Goal: Transaction & Acquisition: Purchase product/service

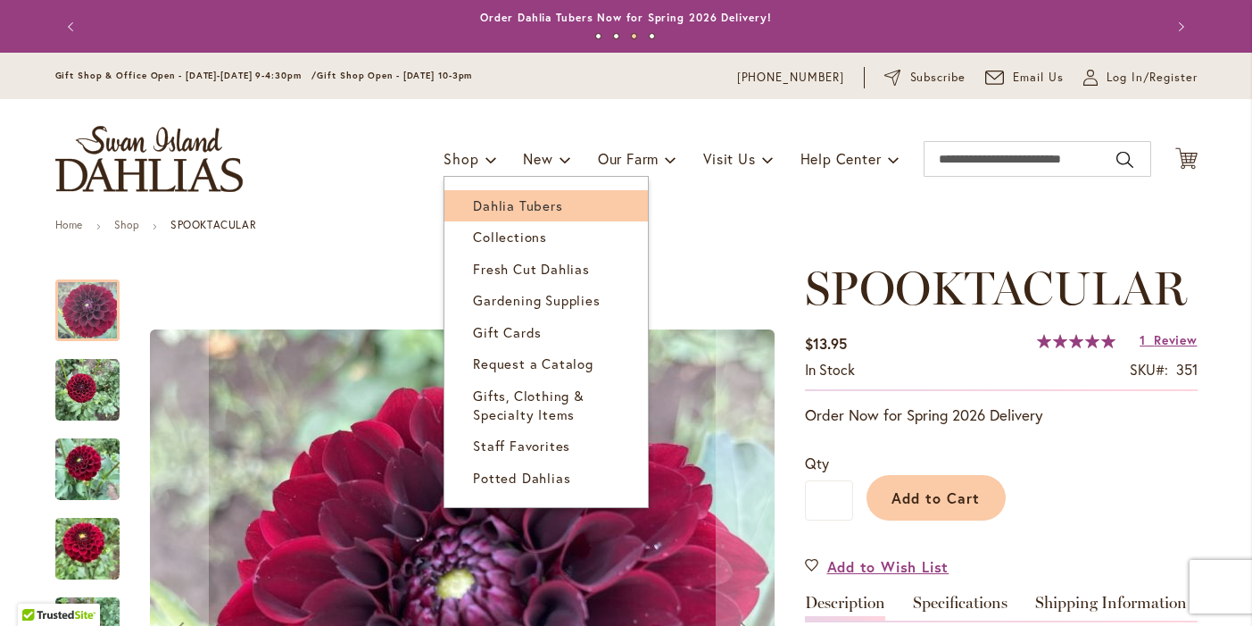
click at [486, 210] on span "Dahlia Tubers" at bounding box center [517, 205] width 89 height 18
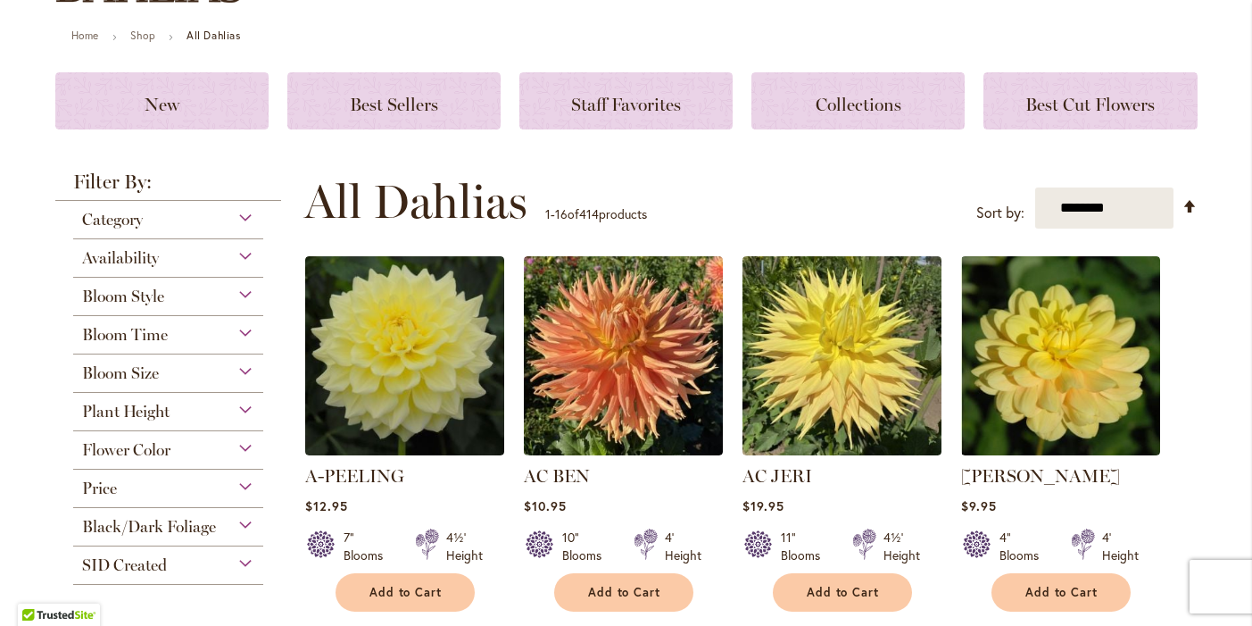
scroll to position [196, 0]
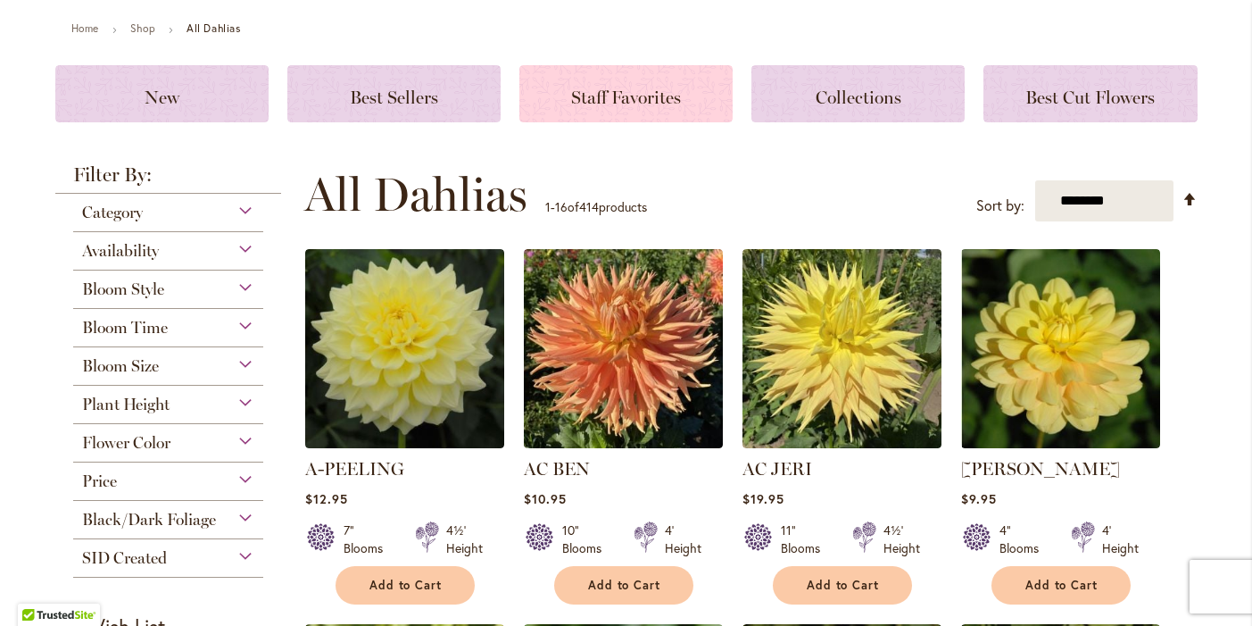
click at [586, 105] on span "Staff Favorites" at bounding box center [626, 97] width 110 height 21
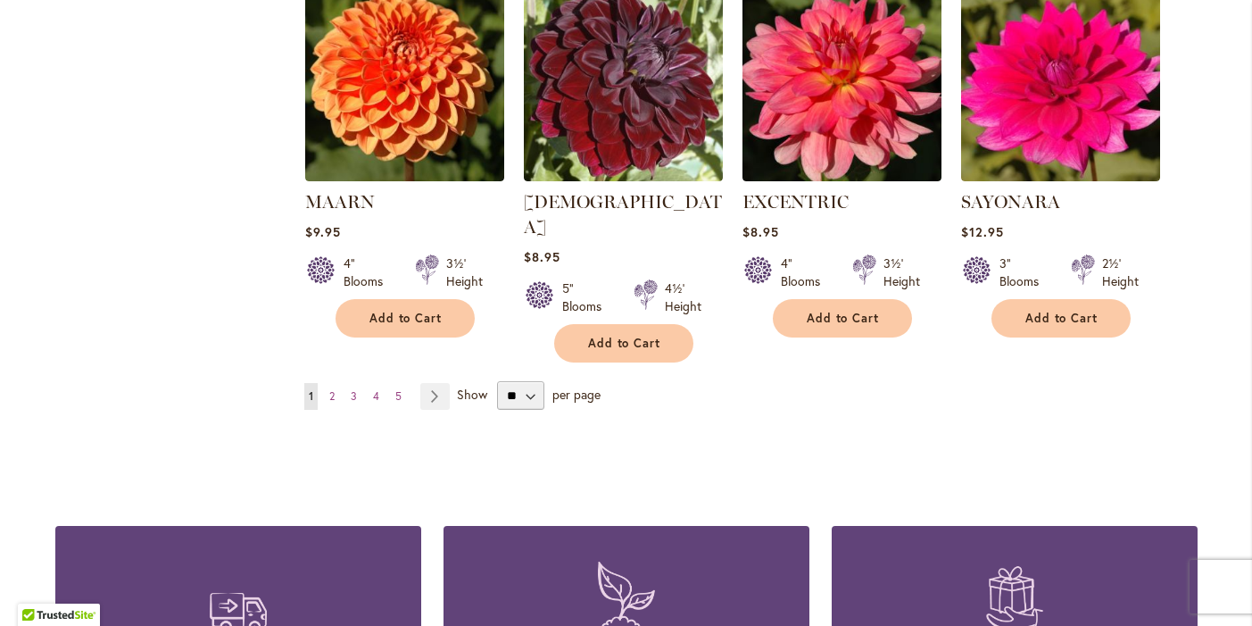
scroll to position [1604, 0]
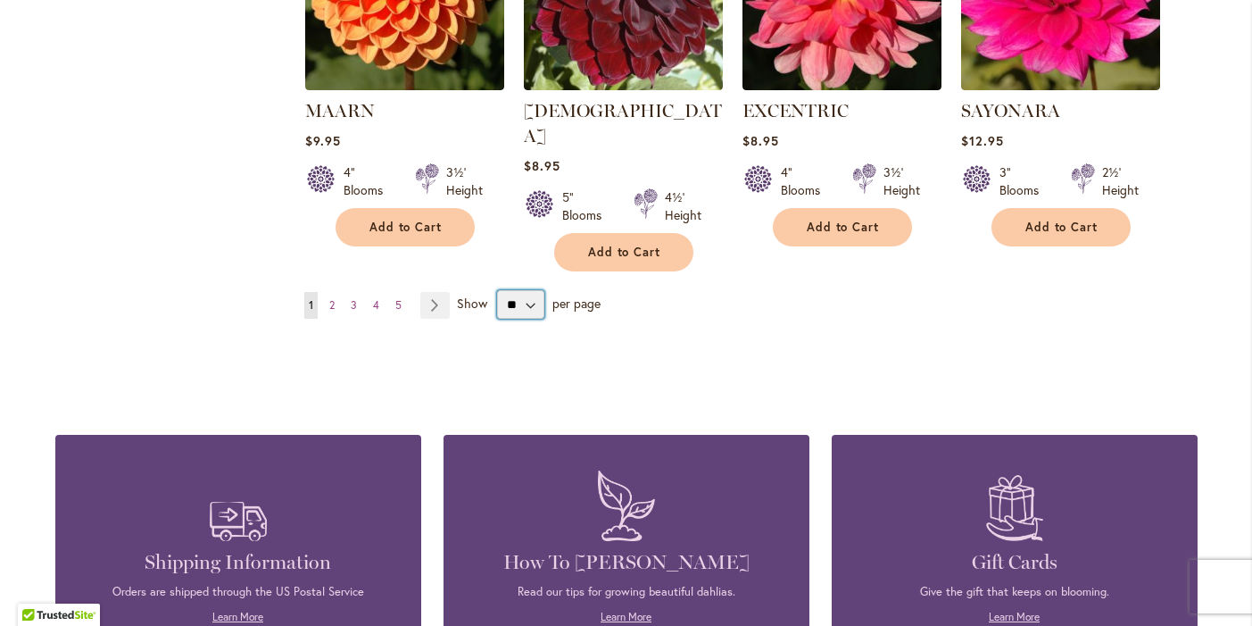
click at [530, 290] on select "** ** ** **" at bounding box center [520, 304] width 47 height 29
select select "**"
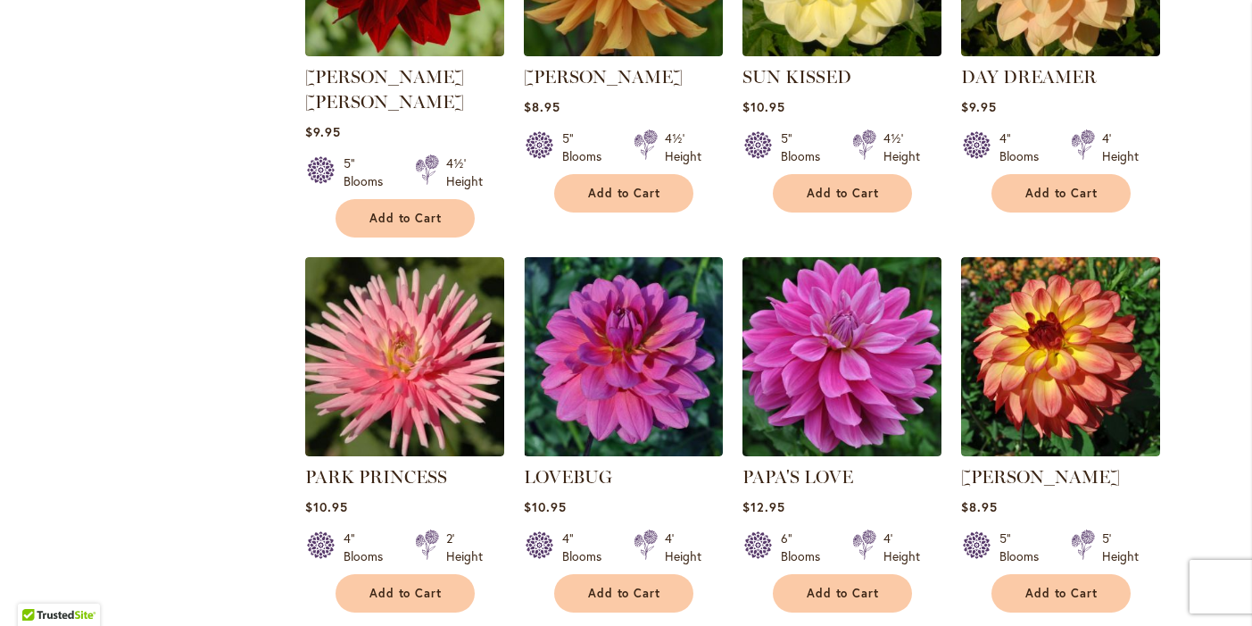
scroll to position [4367, 0]
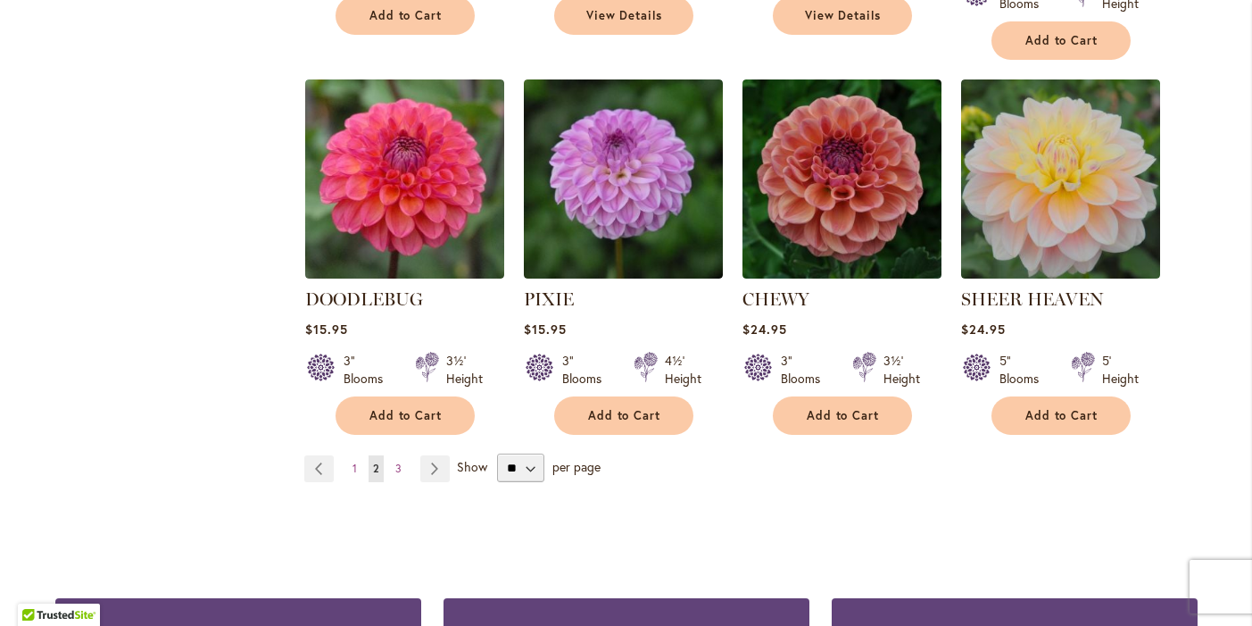
scroll to position [4567, 0]
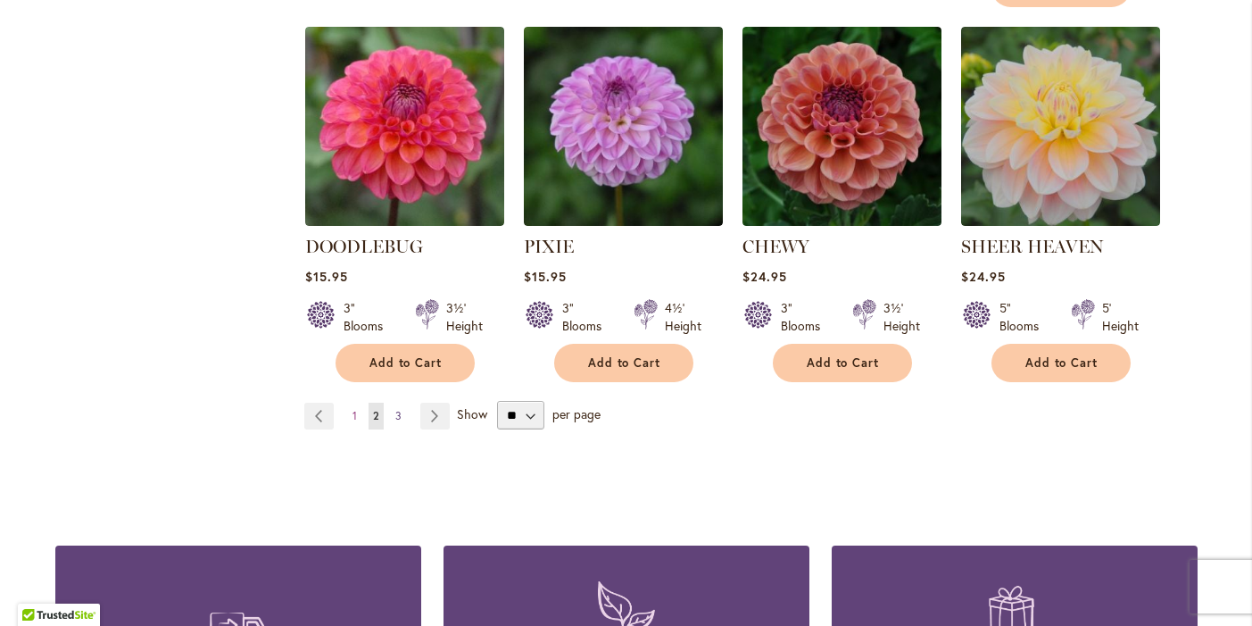
click at [398, 409] on span "3" at bounding box center [398, 415] width 6 height 13
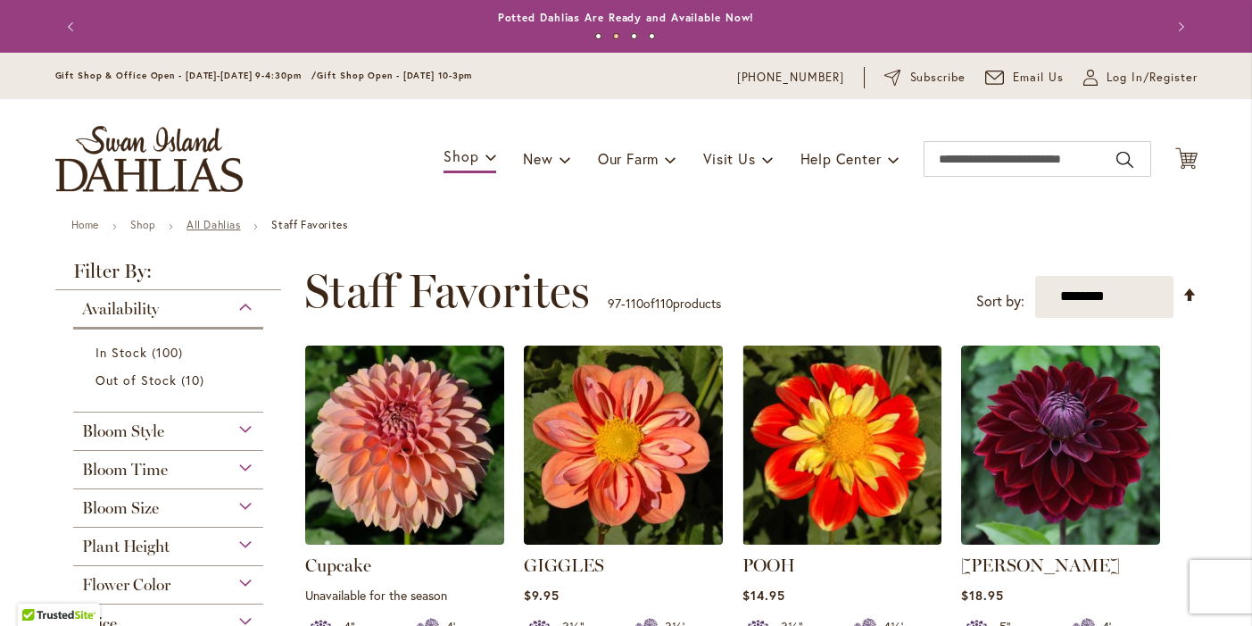
click at [221, 223] on link "All Dahlias" at bounding box center [214, 224] width 54 height 13
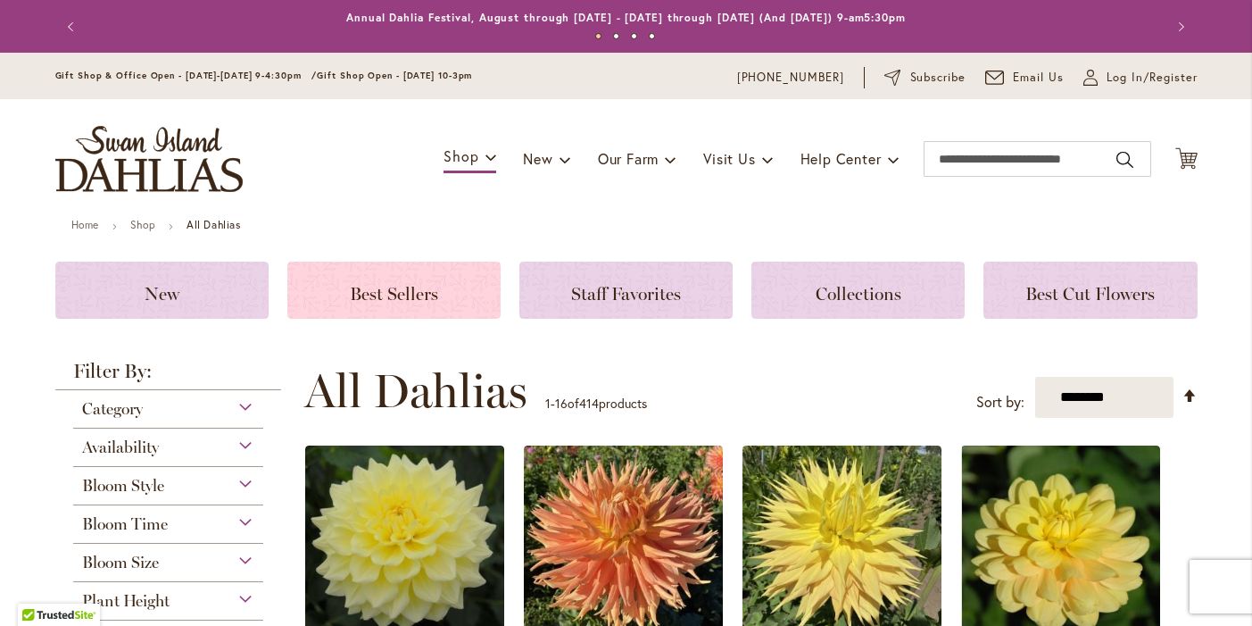
click at [403, 296] on span "Best Sellers" at bounding box center [394, 293] width 88 height 21
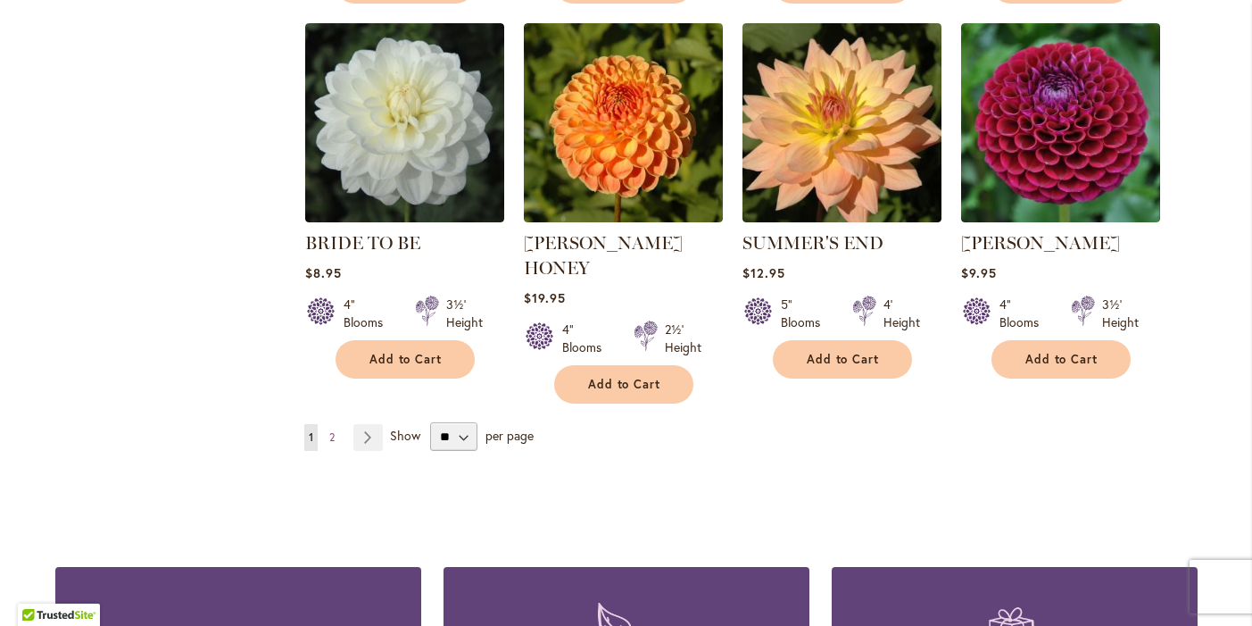
scroll to position [1568, 0]
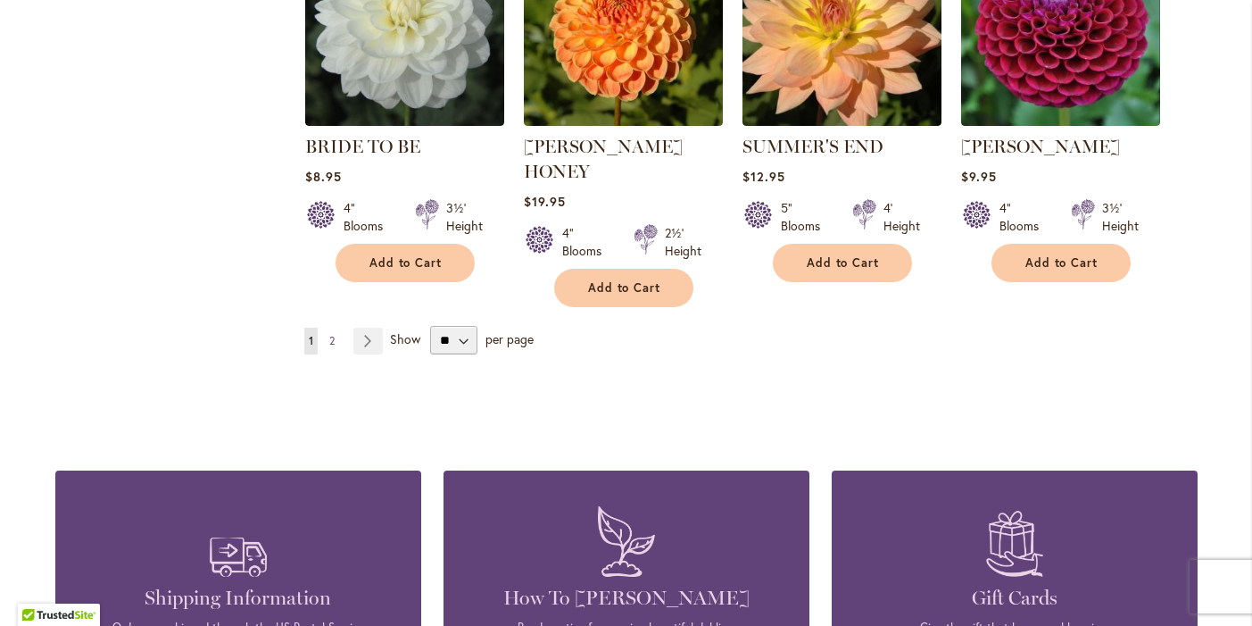
click at [334, 334] on span "2" at bounding box center [331, 340] width 5 height 13
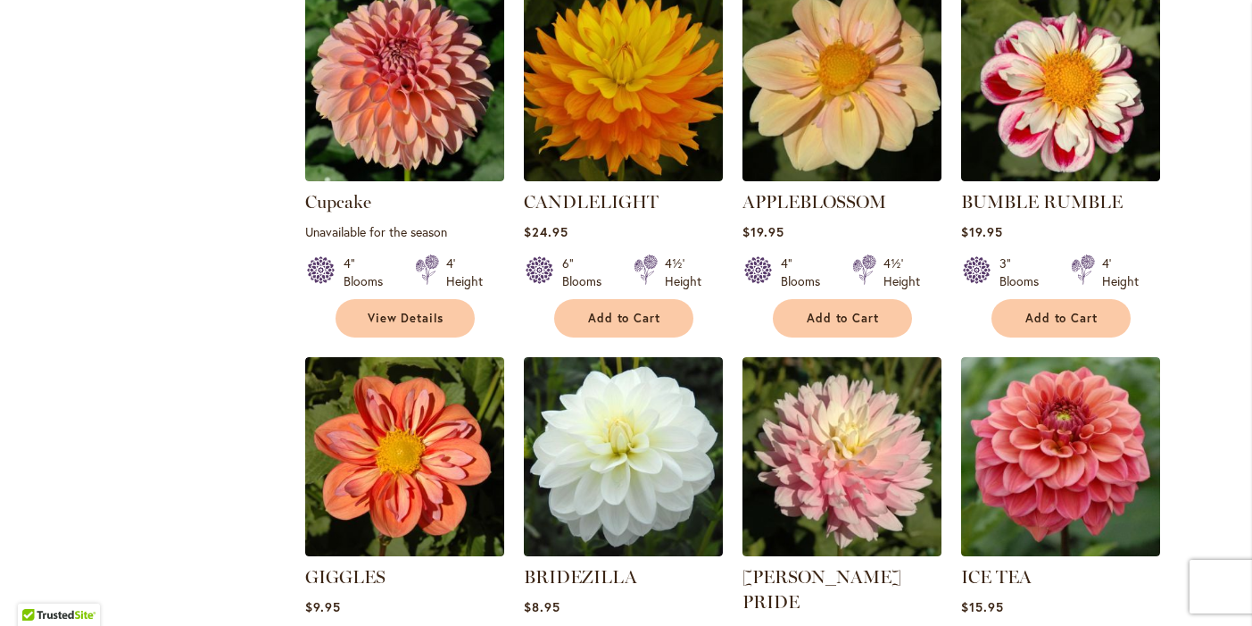
scroll to position [1090, 0]
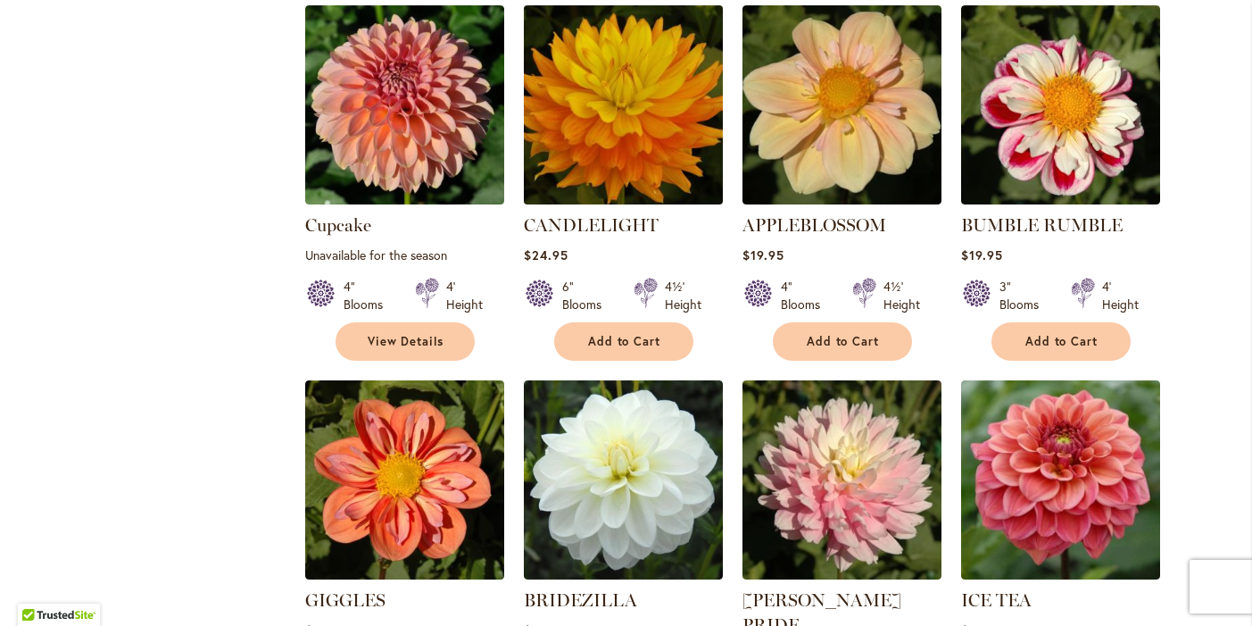
click at [617, 104] on img at bounding box center [623, 104] width 209 height 209
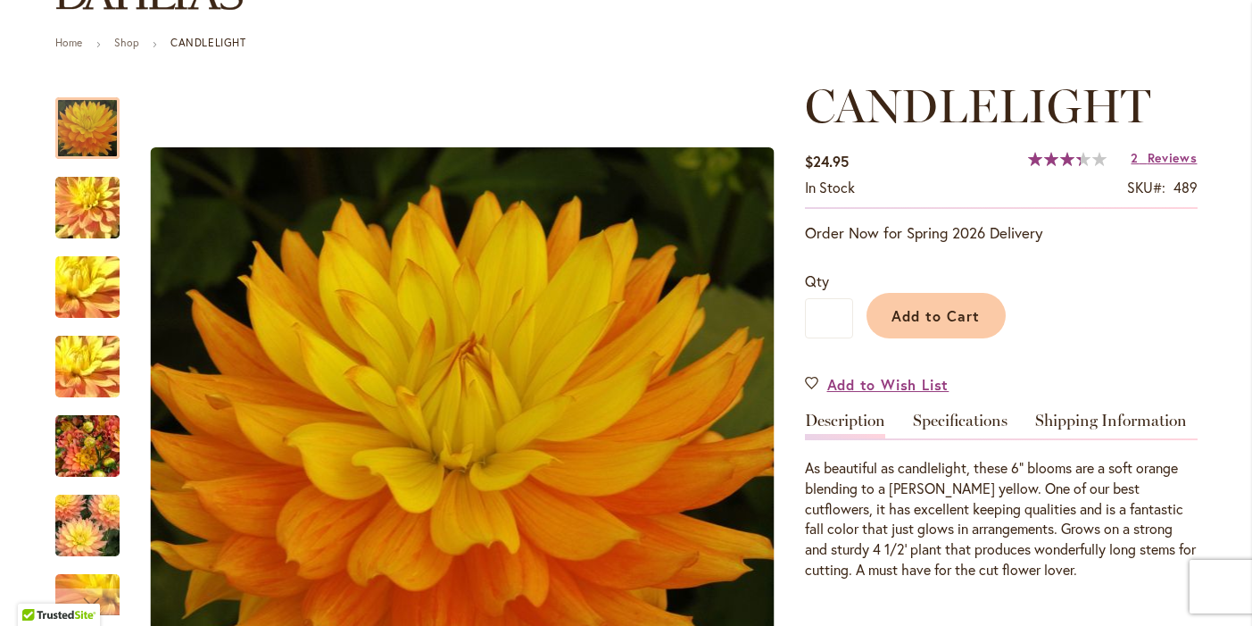
scroll to position [253, 0]
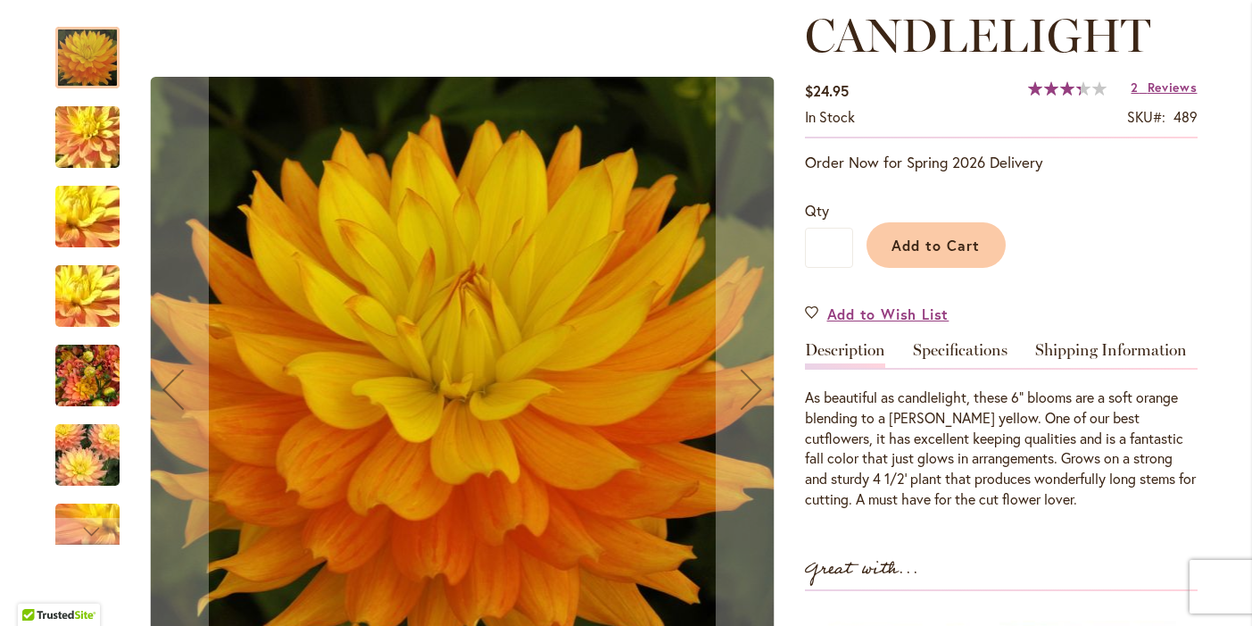
click at [76, 132] on img "CANDLELIGHT" at bounding box center [87, 137] width 129 height 96
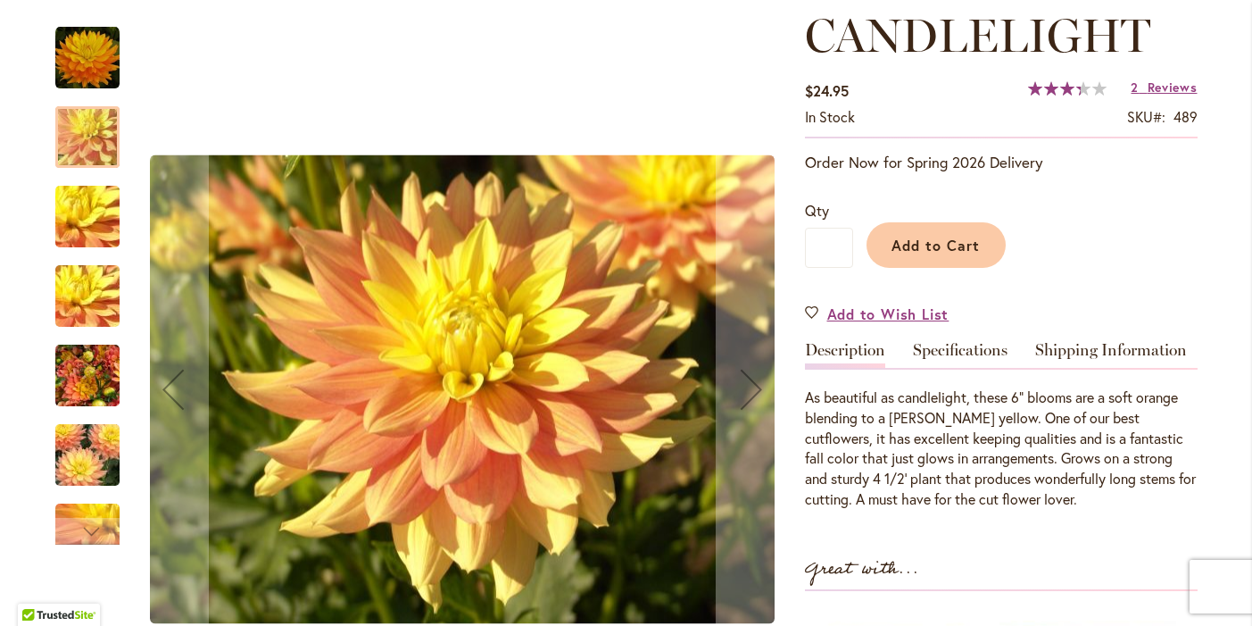
click at [85, 213] on img "CANDLELIGHT" at bounding box center [87, 217] width 129 height 96
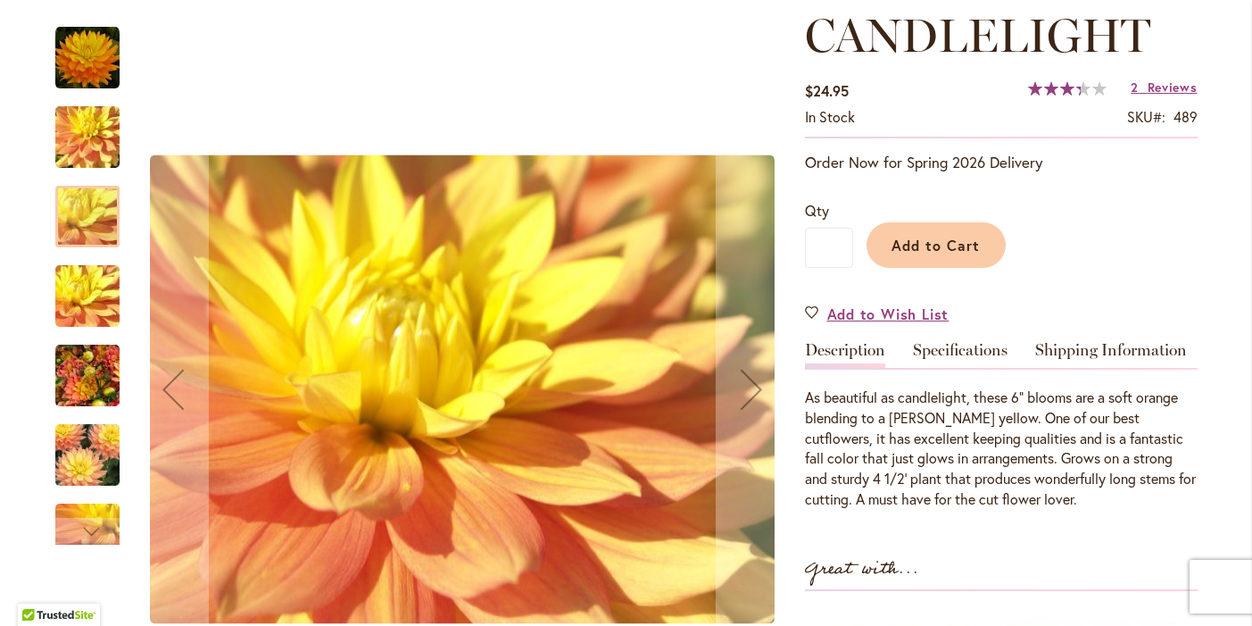
click at [94, 307] on img "CANDLELIGHT" at bounding box center [87, 296] width 129 height 96
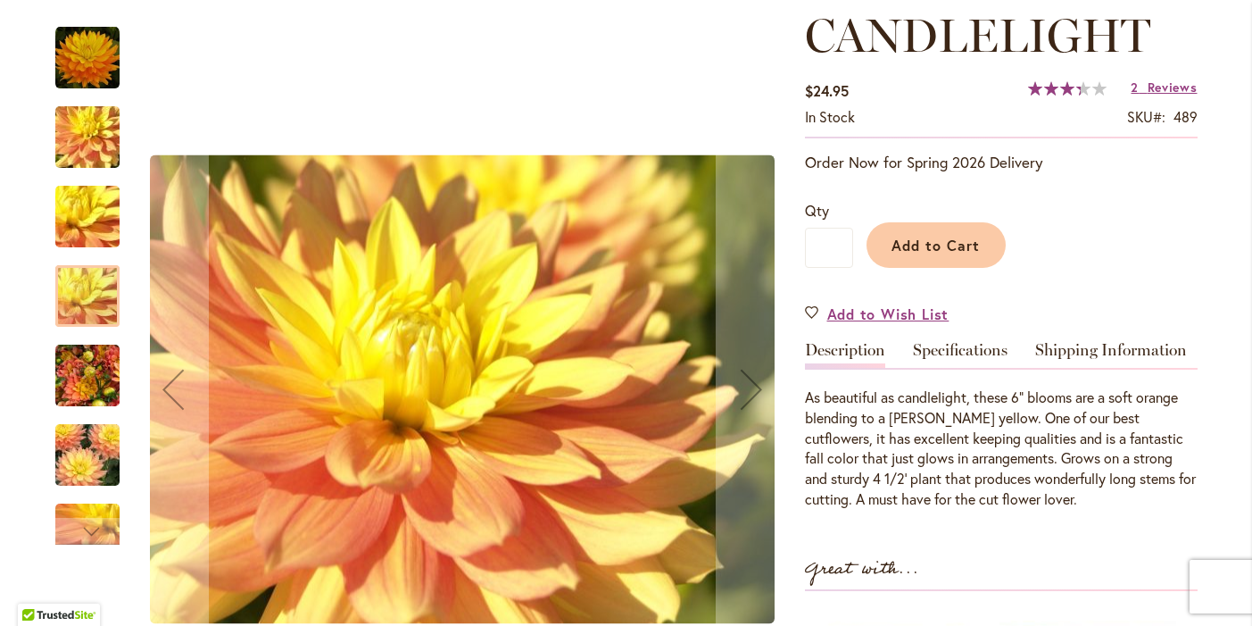
click at [95, 379] on img "CANDLELIGHT" at bounding box center [87, 376] width 64 height 86
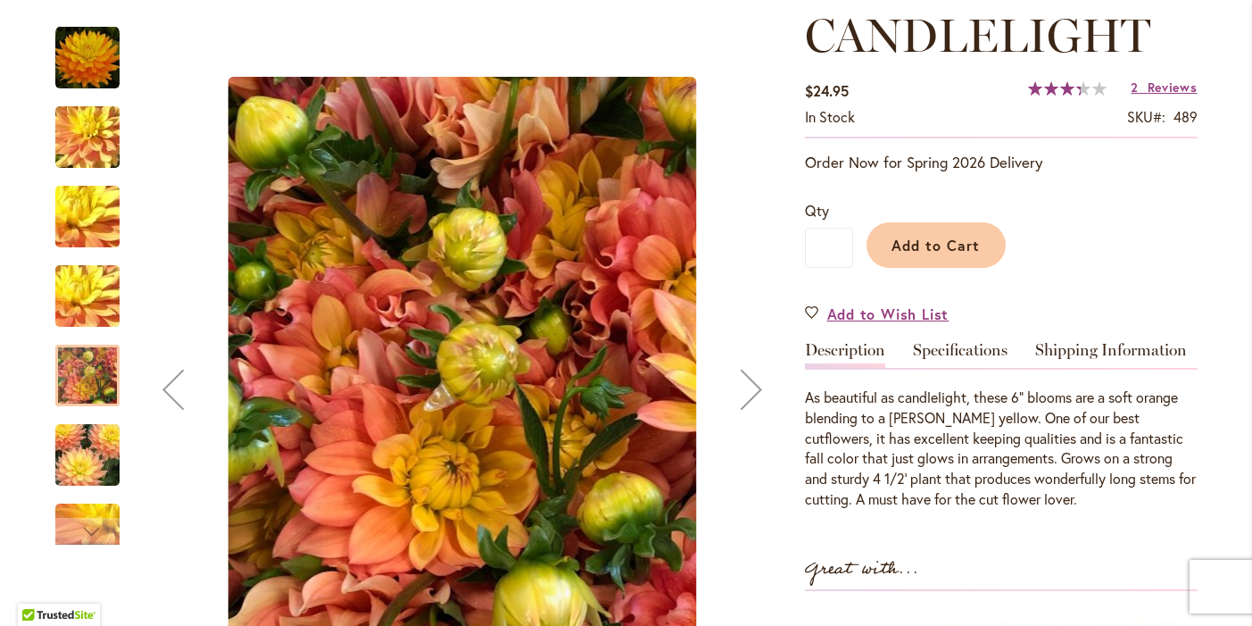
click at [100, 440] on img "CANDLELIGHT" at bounding box center [87, 455] width 129 height 86
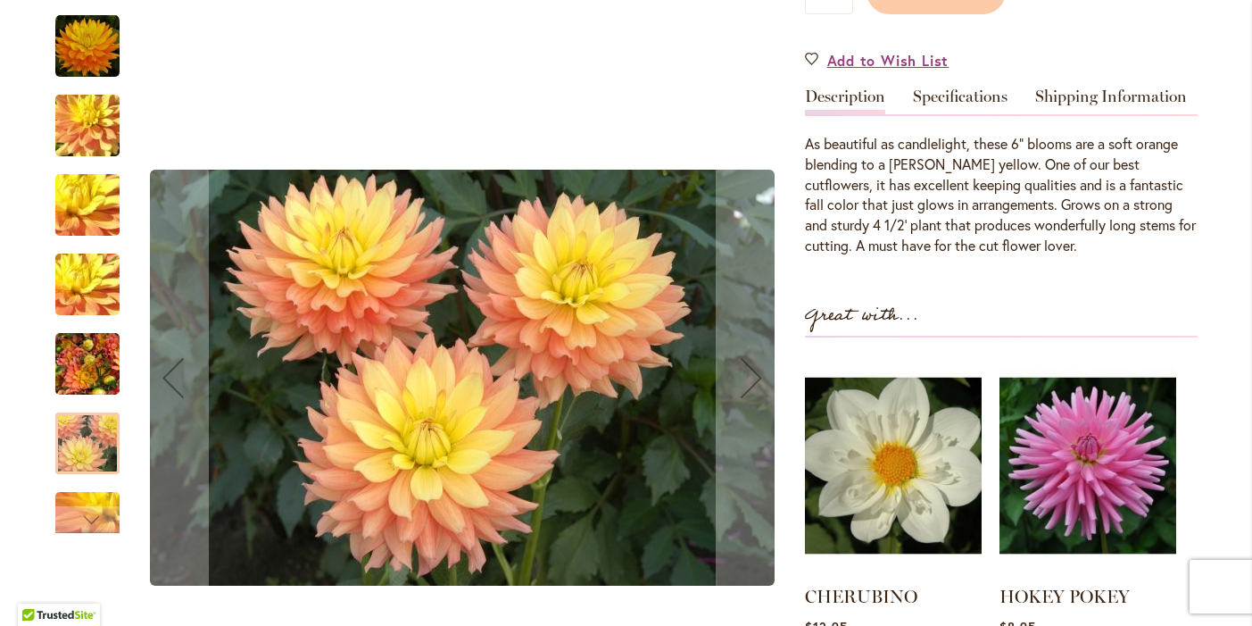
scroll to position [620, 0]
